Goal: Information Seeking & Learning: Learn about a topic

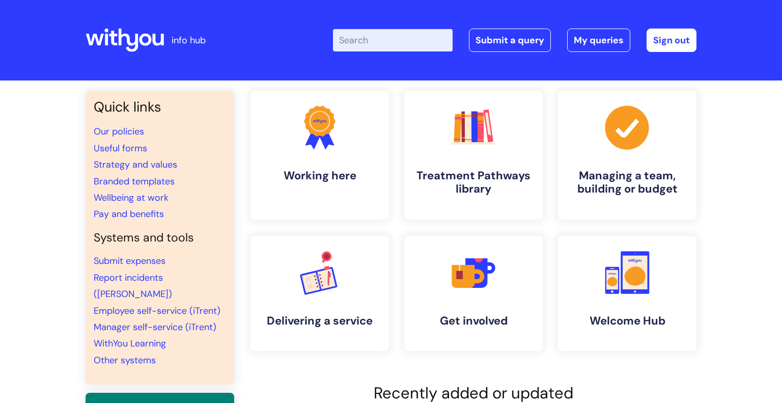
click at [422, 29] on input "Enter your search term here..." at bounding box center [393, 40] width 120 height 22
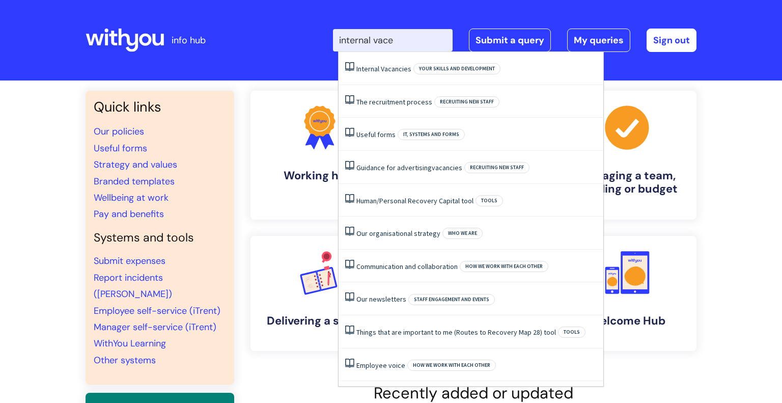
type input "internal vac"
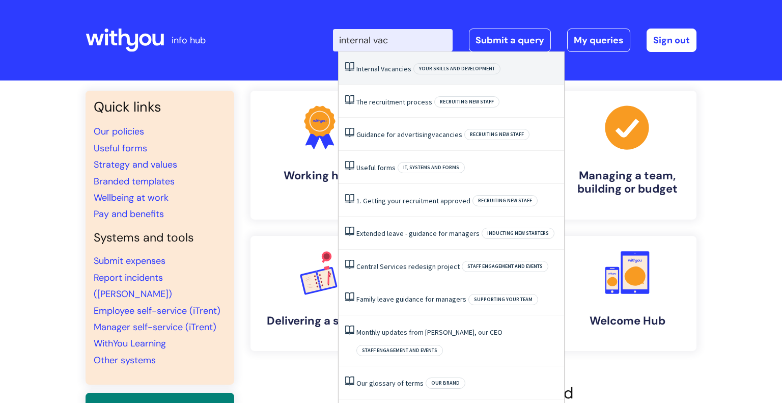
click at [389, 74] on li "Internal Vacancies Your skills and development" at bounding box center [452, 68] width 226 height 33
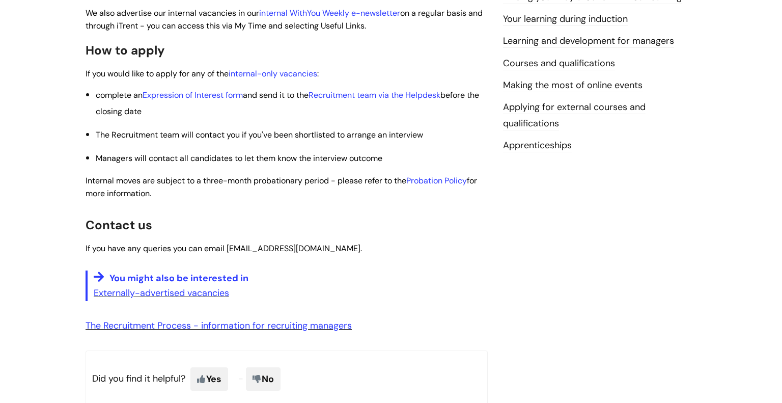
scroll to position [332, 0]
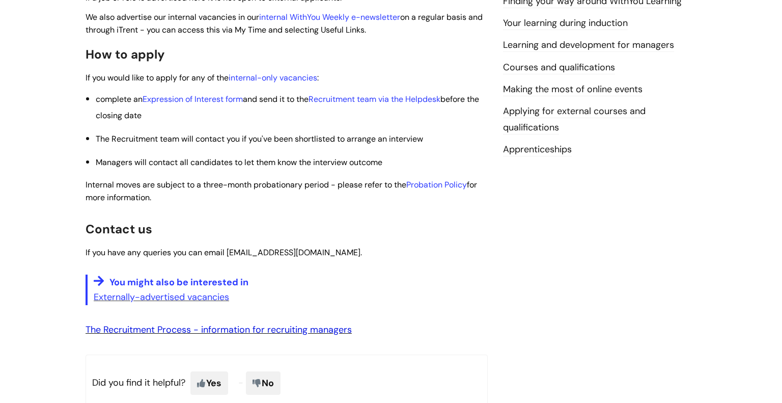
click at [223, 331] on link "The Recruitment Process - information for recruiting managers" at bounding box center [219, 329] width 266 height 12
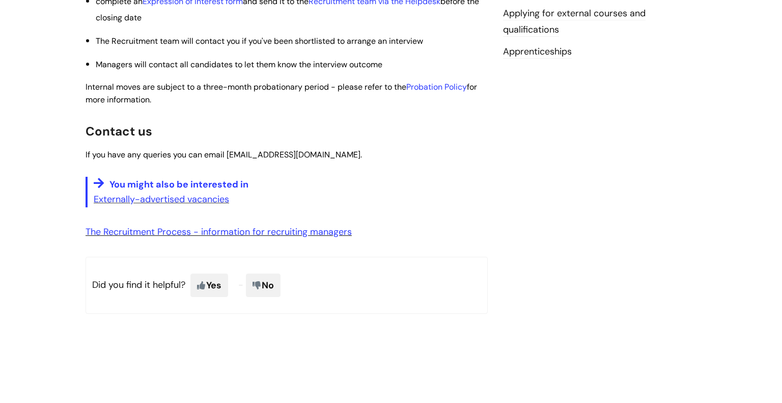
scroll to position [429, 0]
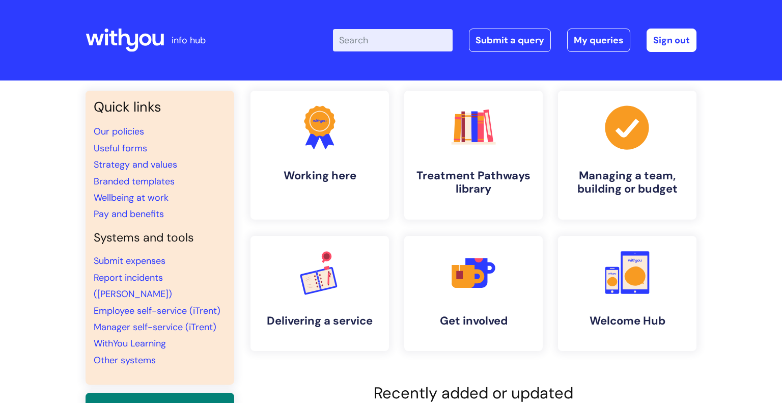
click at [372, 46] on input "Enter your search term here..." at bounding box center [393, 40] width 120 height 22
click at [372, 47] on input "Enter your search term here..." at bounding box center [393, 40] width 120 height 22
